Goal: Task Accomplishment & Management: Manage account settings

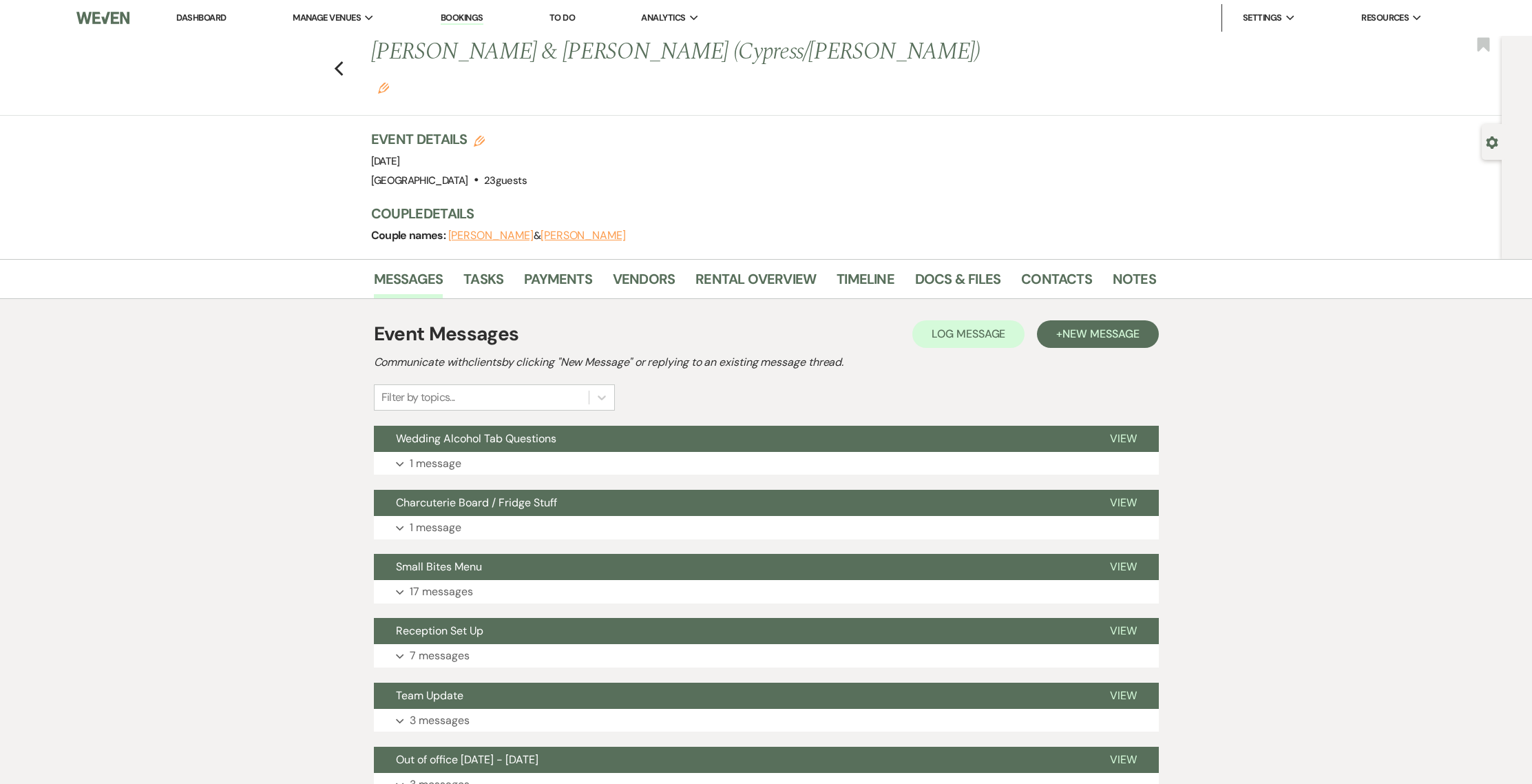
click at [336, 61] on div "Previous [PERSON_NAME] & [PERSON_NAME] (Cypress/[PERSON_NAME]) Edit Bookmark" at bounding box center [748, 76] width 1509 height 80
click at [343, 61] on use "button" at bounding box center [338, 69] width 9 height 15
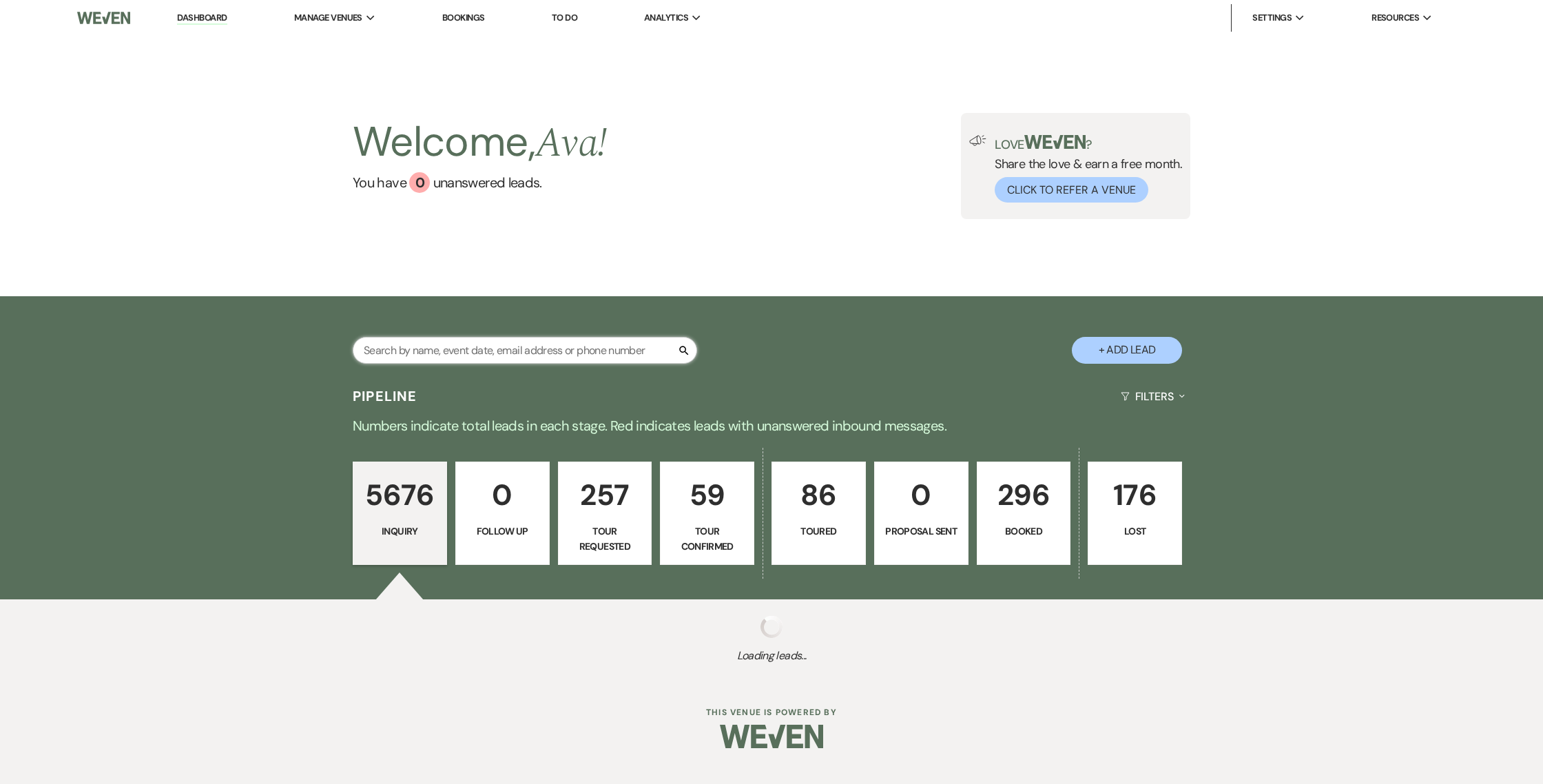
click at [600, 347] on input "text" at bounding box center [524, 350] width 344 height 27
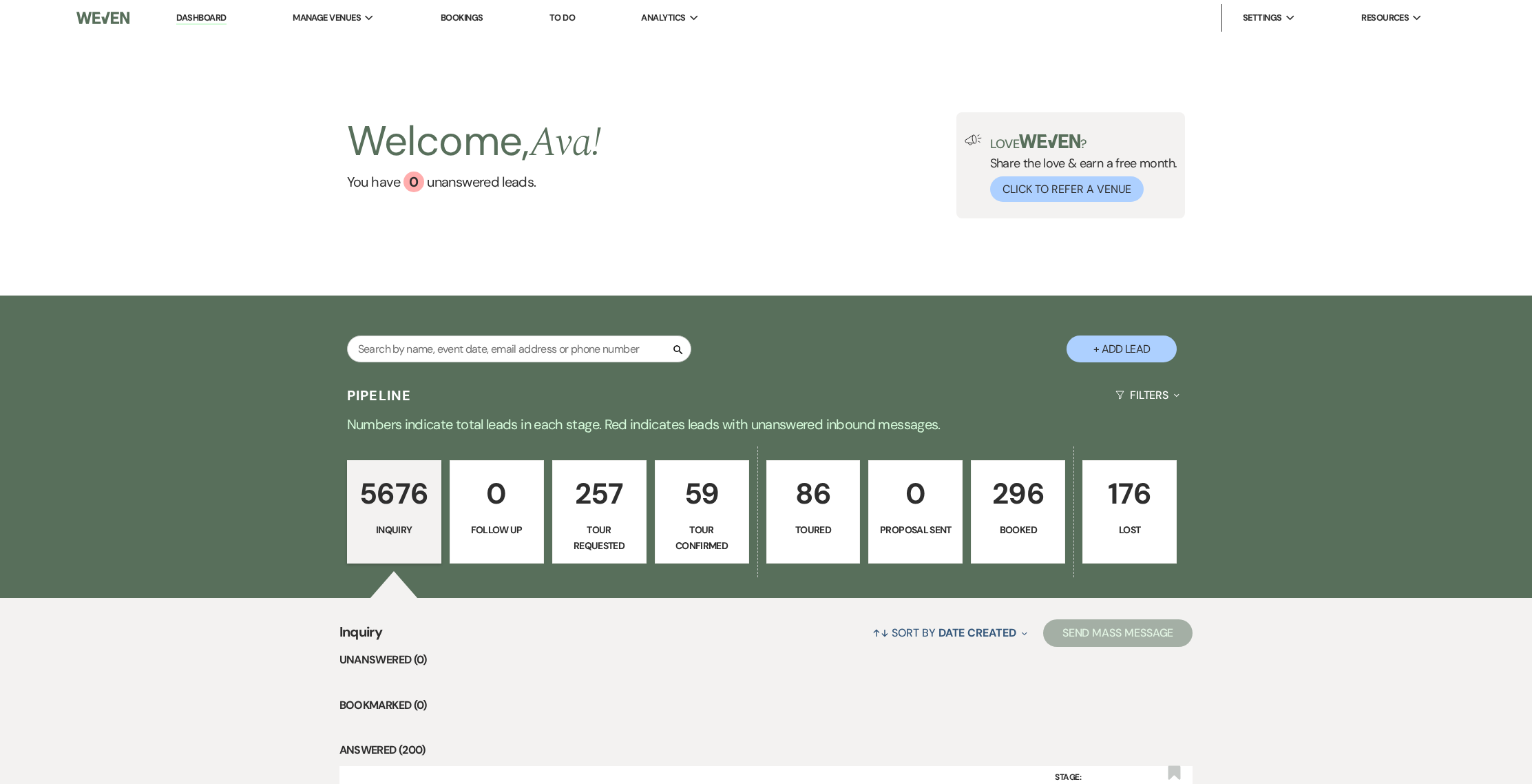
click at [1033, 488] on p "296" at bounding box center [1018, 493] width 76 height 46
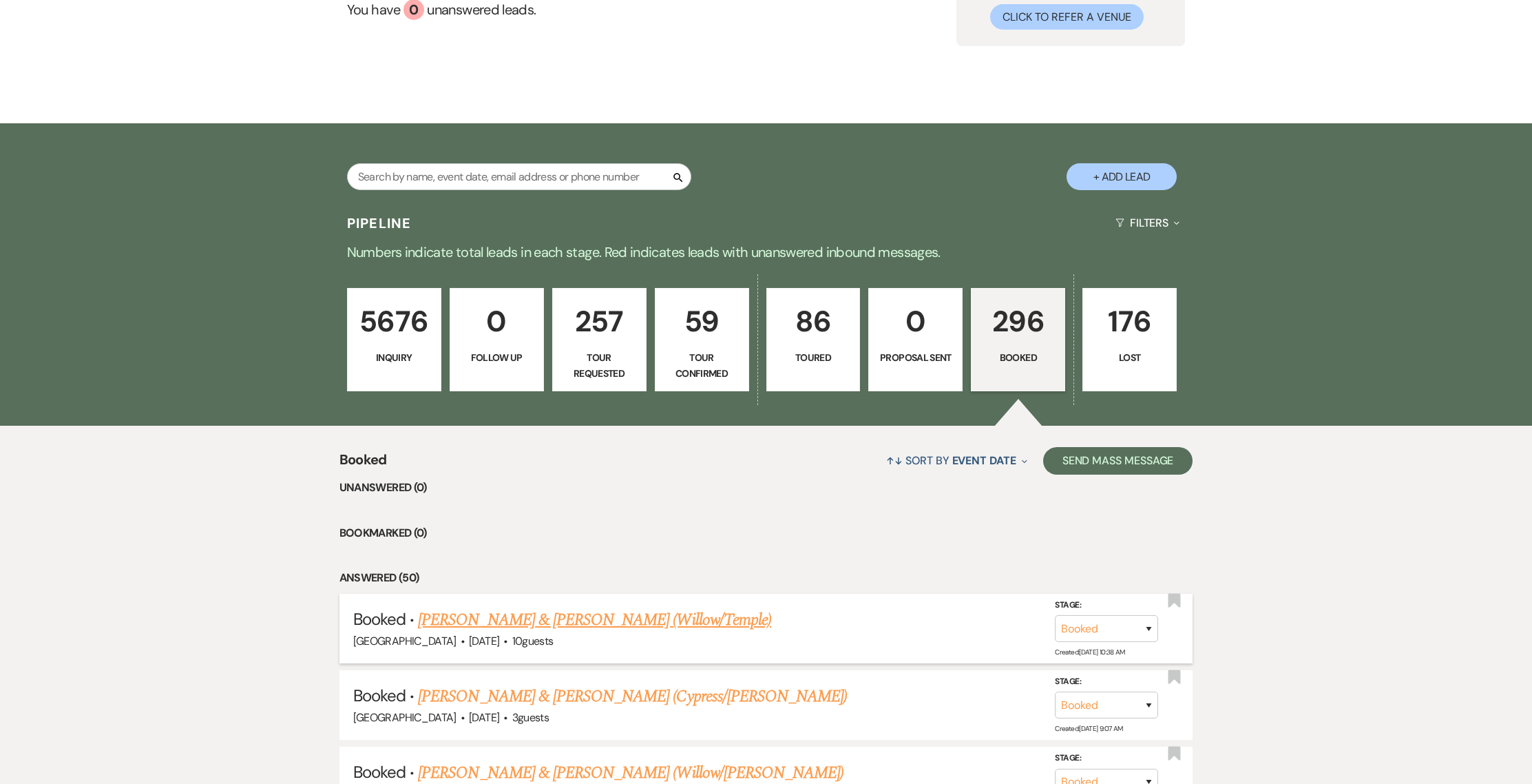
scroll to position [409, 0]
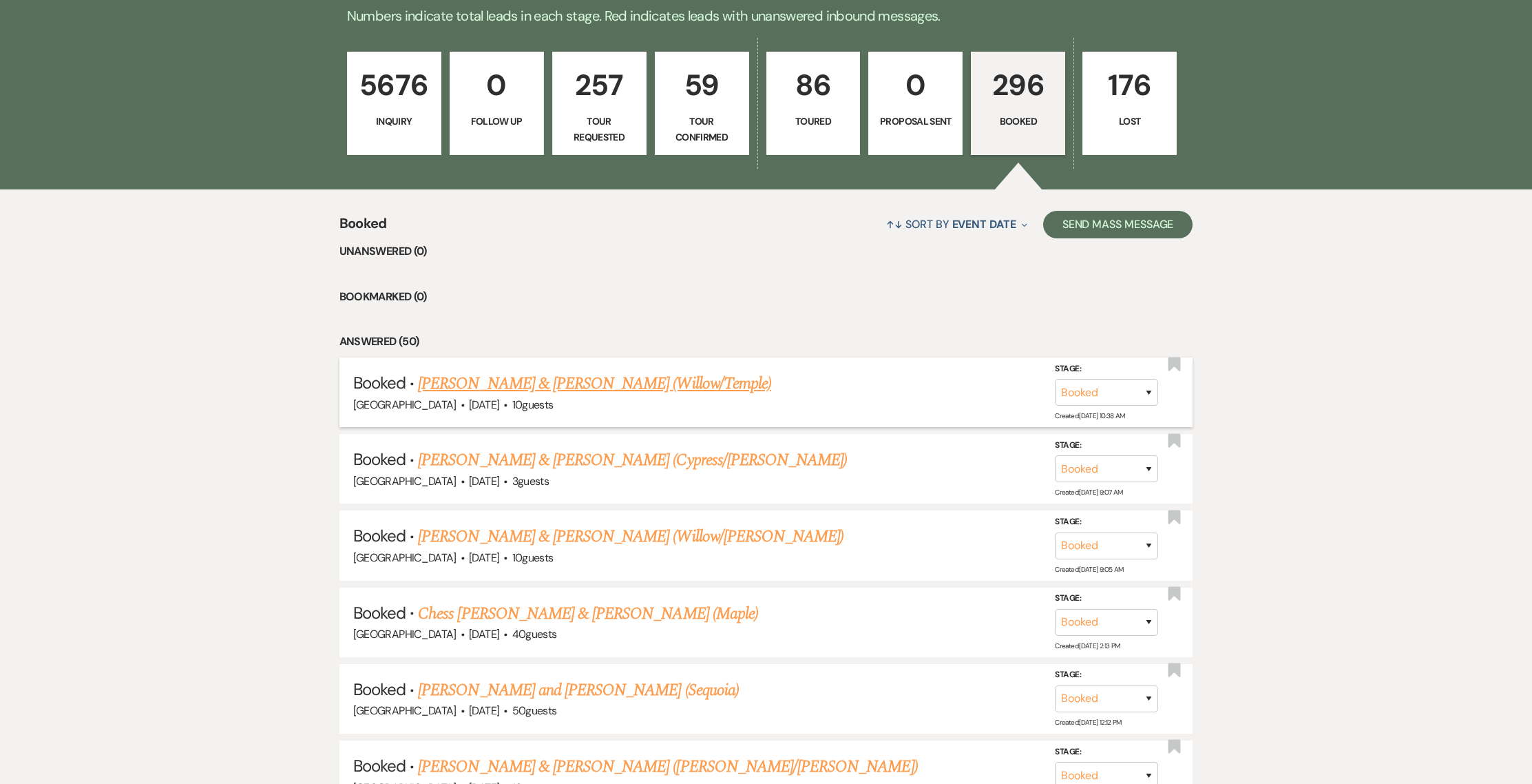
click at [699, 373] on link "[PERSON_NAME] & [PERSON_NAME] (Willow/Temple)" at bounding box center [595, 384] width 353 height 25
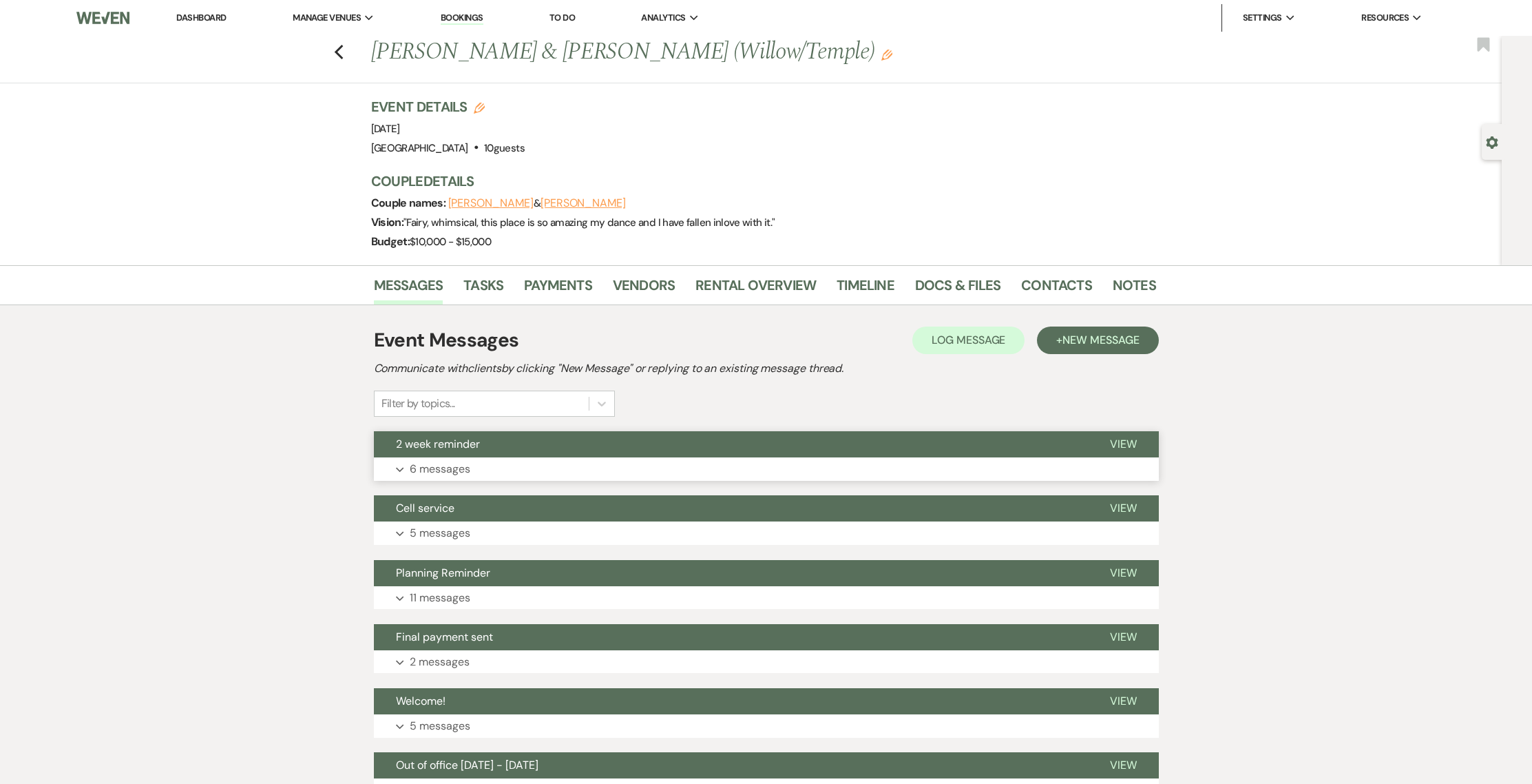
click at [635, 452] on button "2 week reminder" at bounding box center [731, 443] width 715 height 26
